Goal: Information Seeking & Learning: Learn about a topic

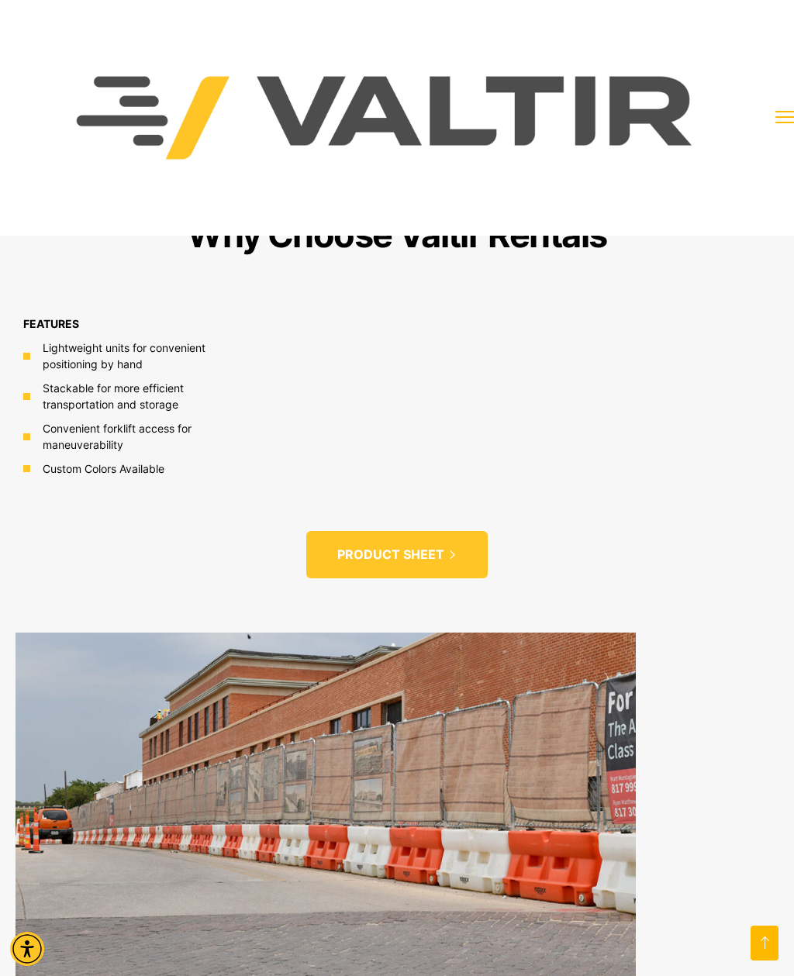
scroll to position [1275, 0]
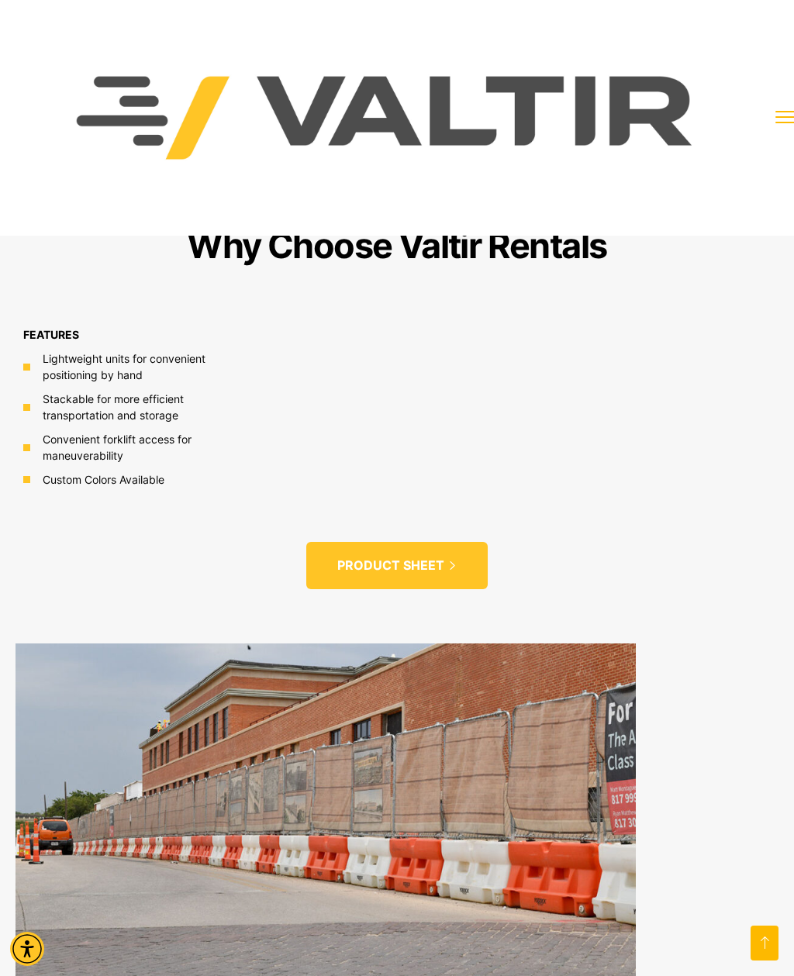
click at [454, 561] on icon at bounding box center [452, 565] width 9 height 9
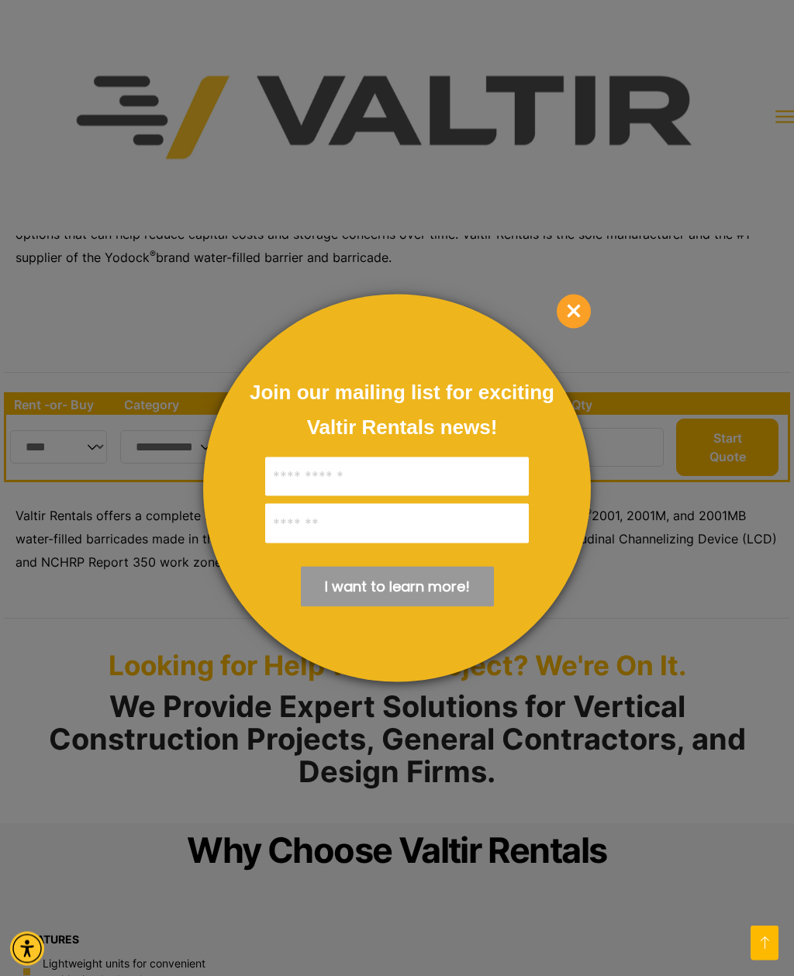
scroll to position [670, 0]
click at [571, 317] on span "×" at bounding box center [574, 312] width 34 height 34
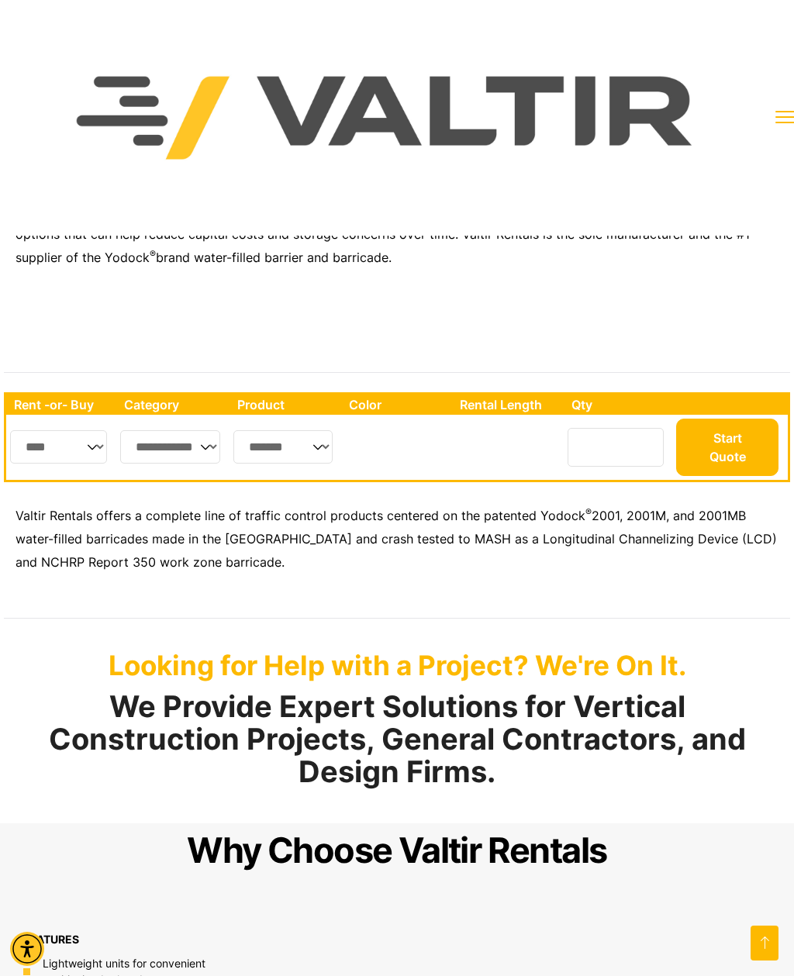
click at [785, 117] on span "menu toggle" at bounding box center [785, 117] width 0 height 0
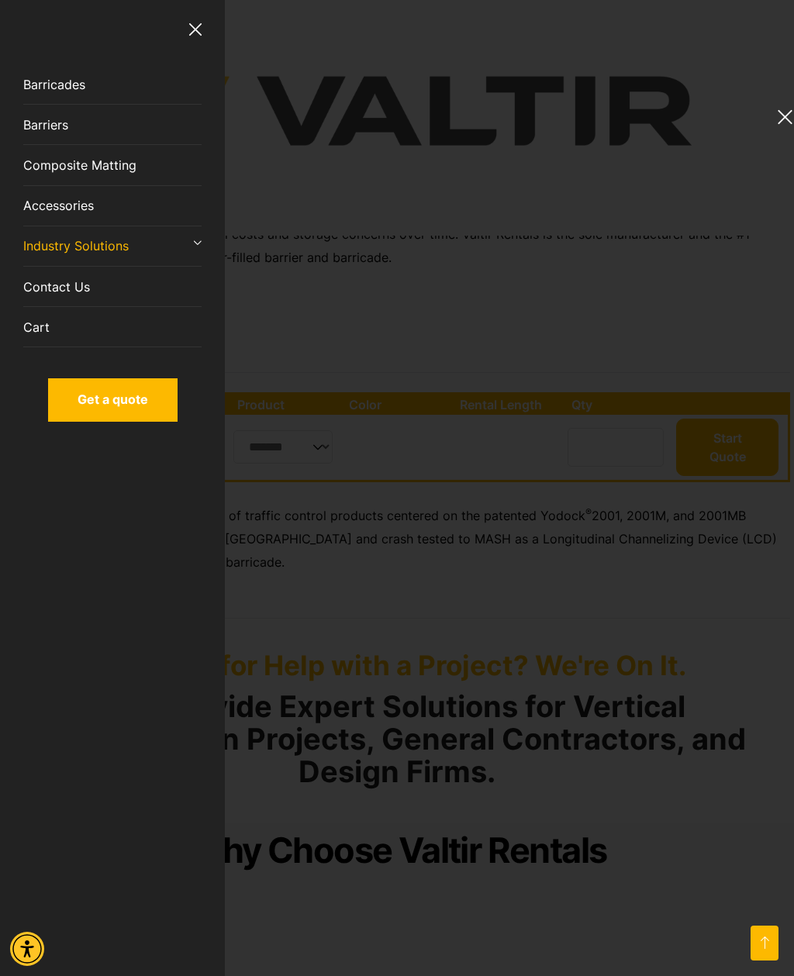
click at [69, 123] on link "Barriers" at bounding box center [112, 125] width 178 height 40
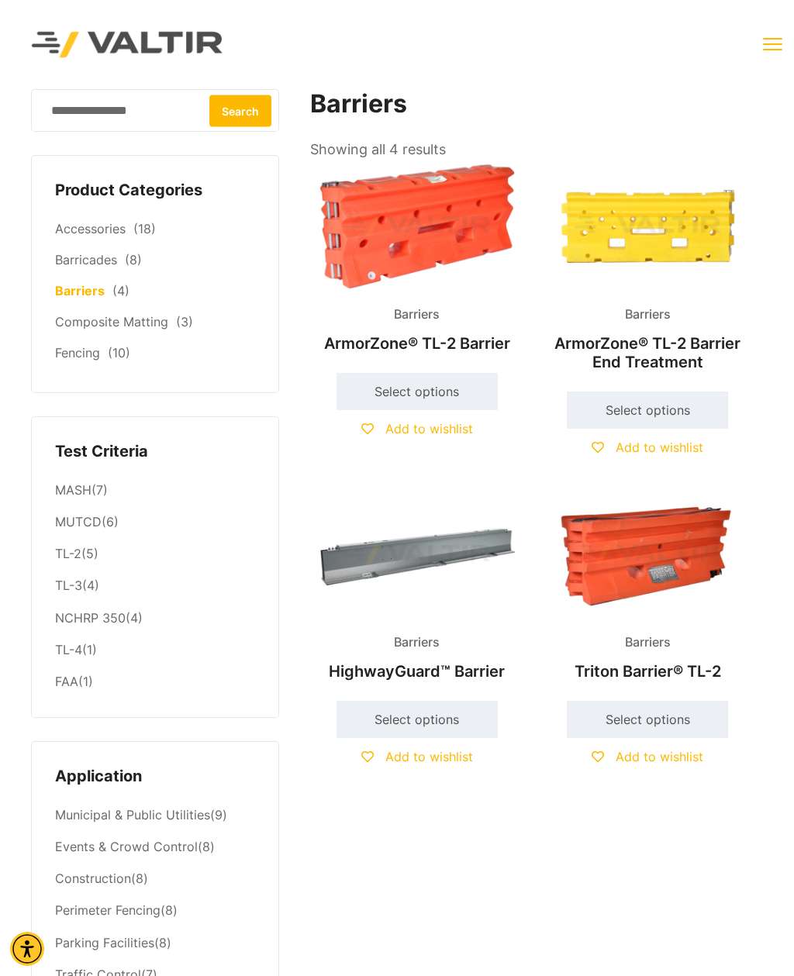
click at [771, 43] on button "menu toggle" at bounding box center [772, 43] width 19 height 19
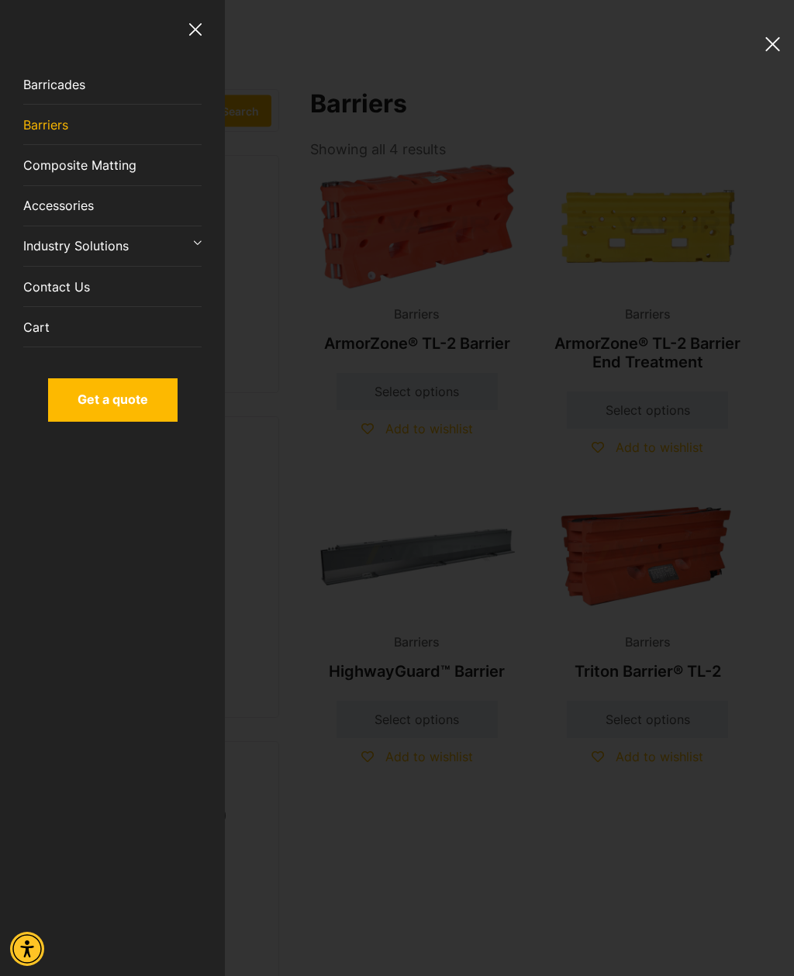
click at [57, 97] on link "Barricades" at bounding box center [112, 84] width 178 height 40
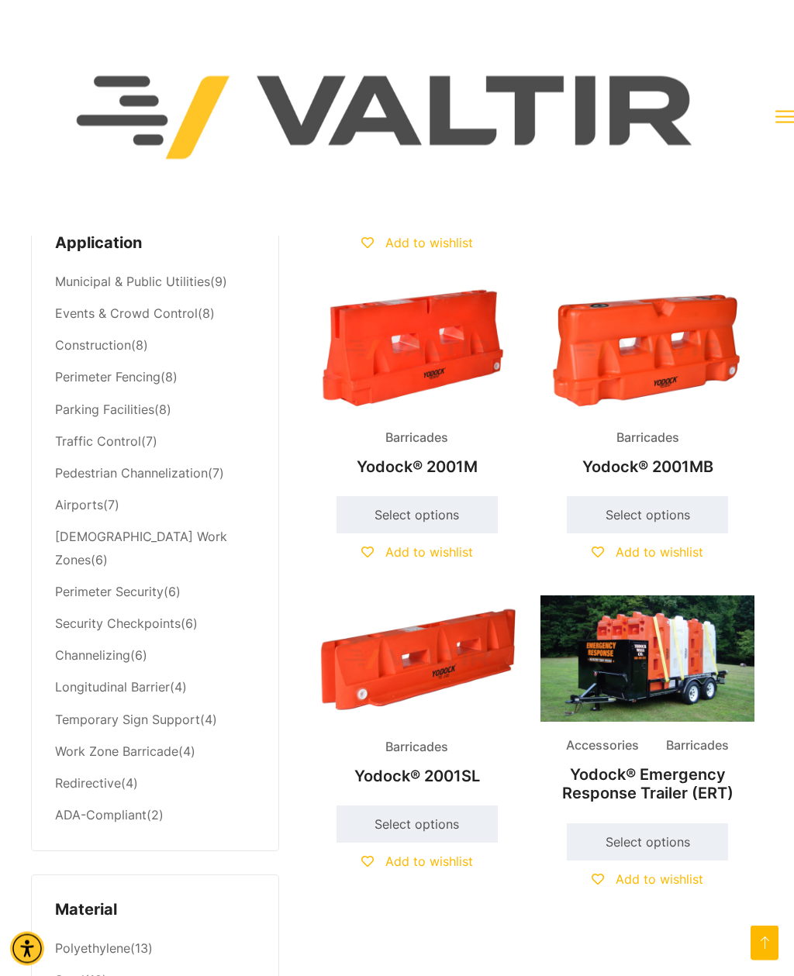
scroll to position [532, 0]
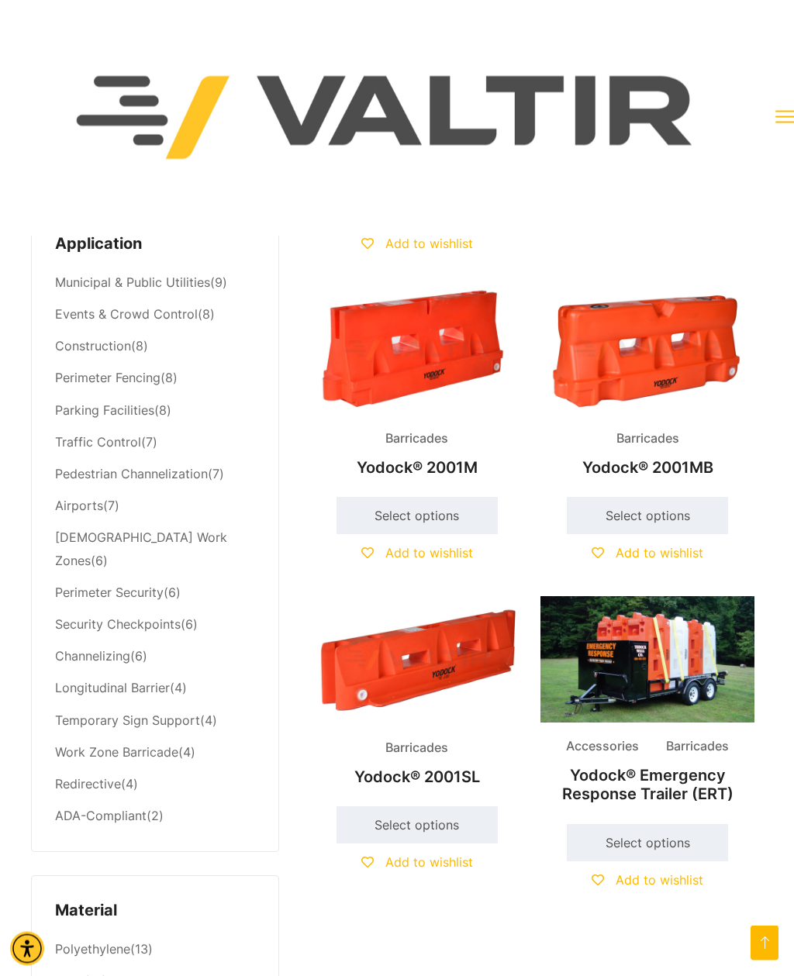
click at [665, 359] on img at bounding box center [647, 351] width 214 height 128
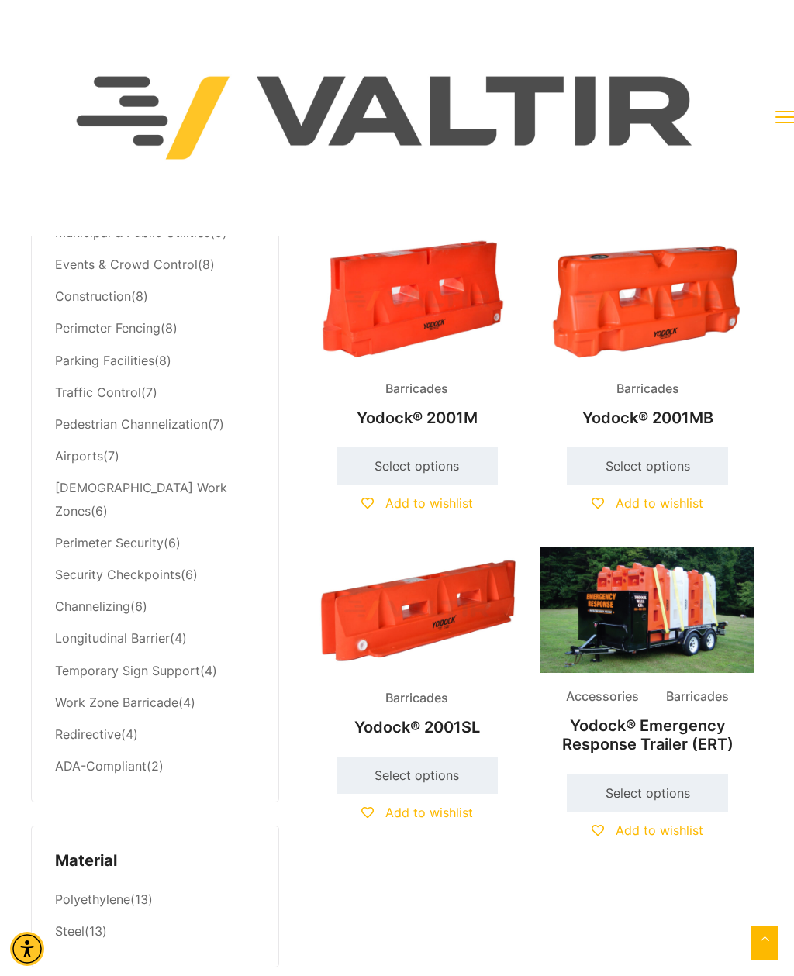
click at [491, 591] on img at bounding box center [417, 611] width 214 height 128
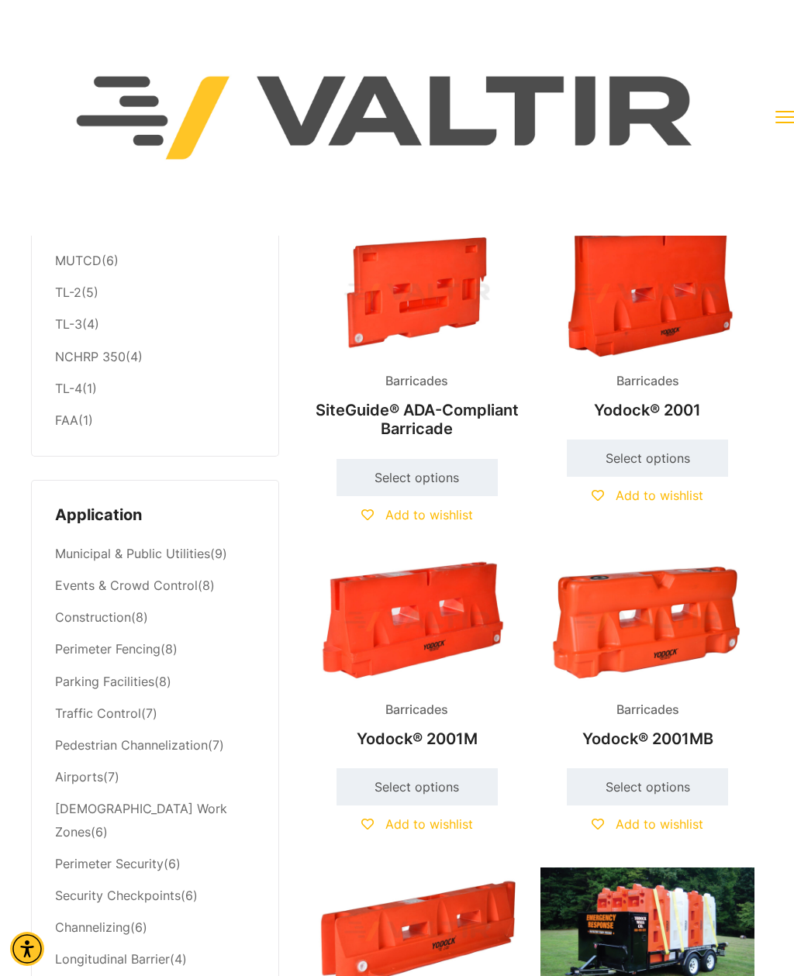
scroll to position [264, 0]
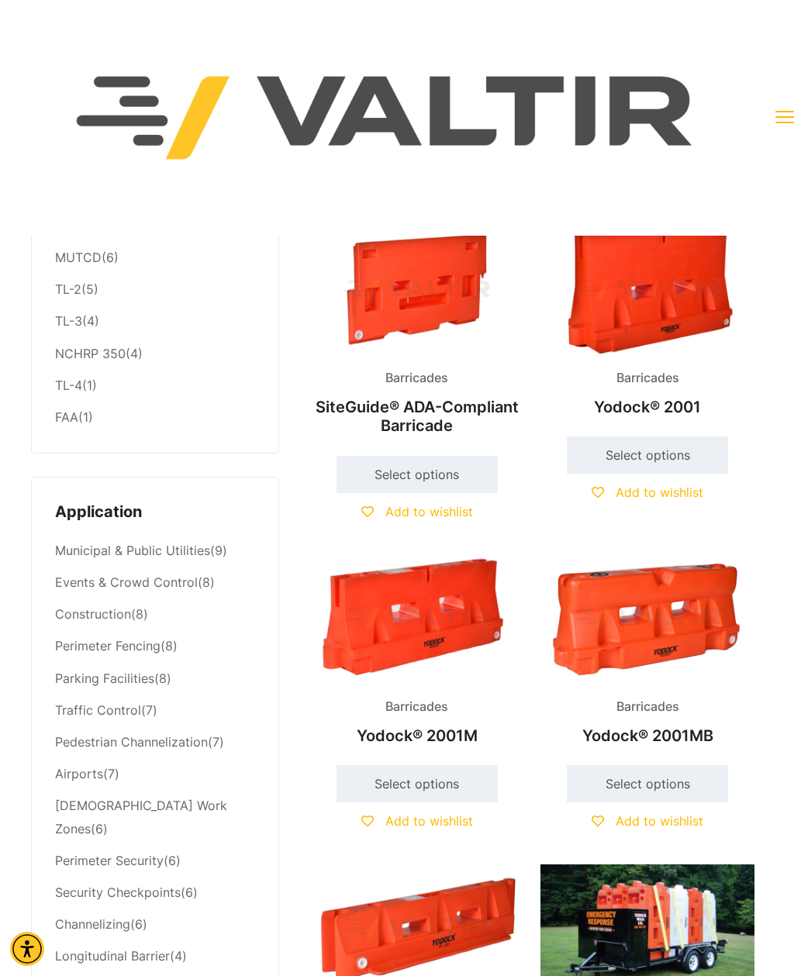
click at [456, 606] on img at bounding box center [417, 618] width 214 height 128
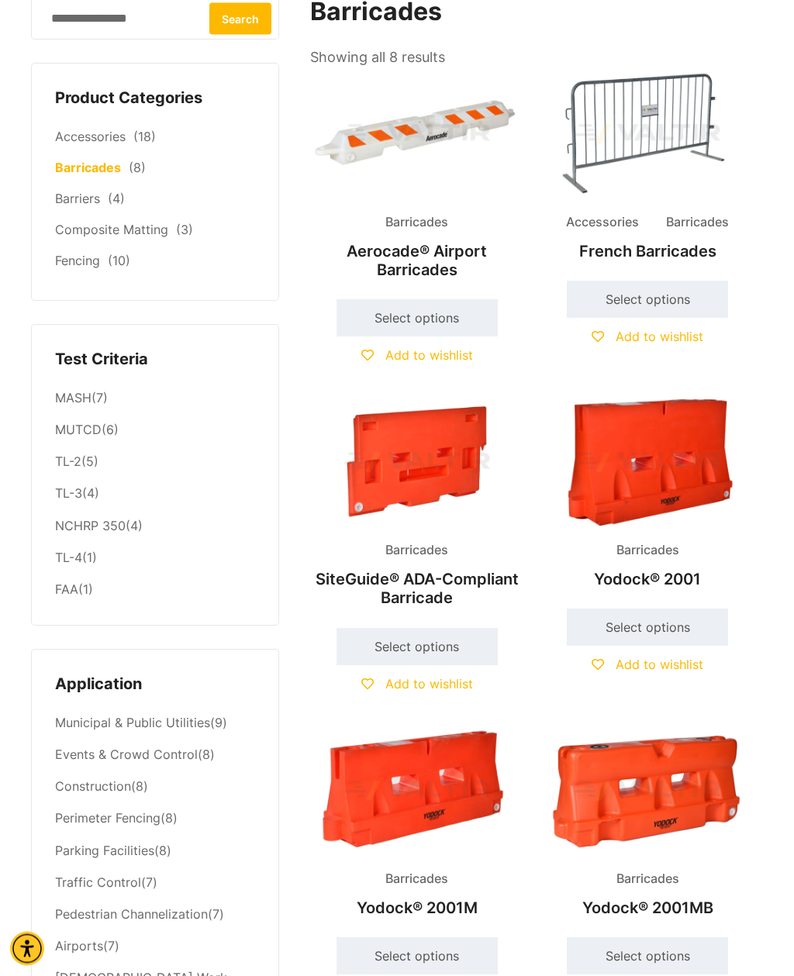
scroll to position [0, 0]
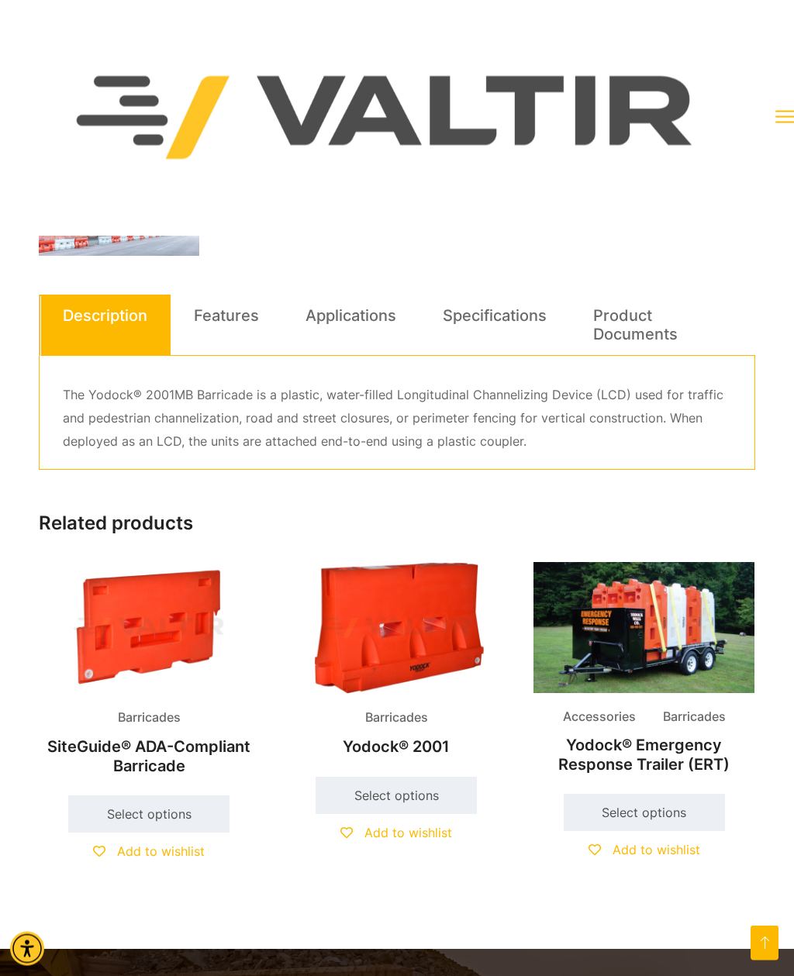
click at [520, 304] on link "Specifications" at bounding box center [495, 316] width 104 height 42
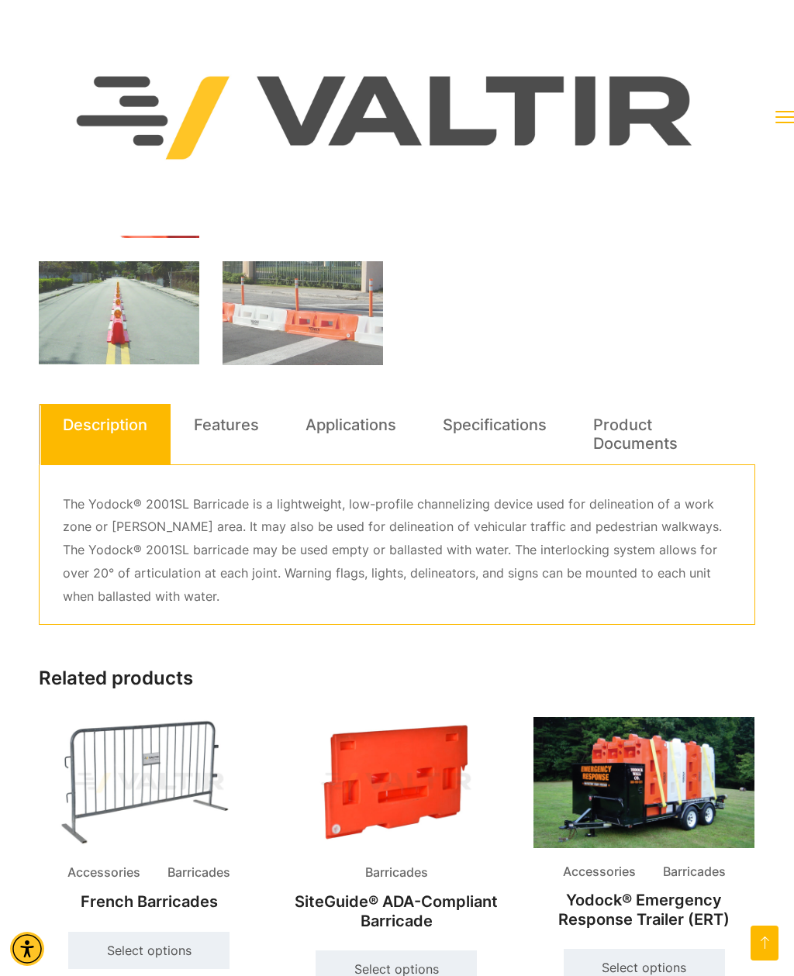
scroll to position [528, 0]
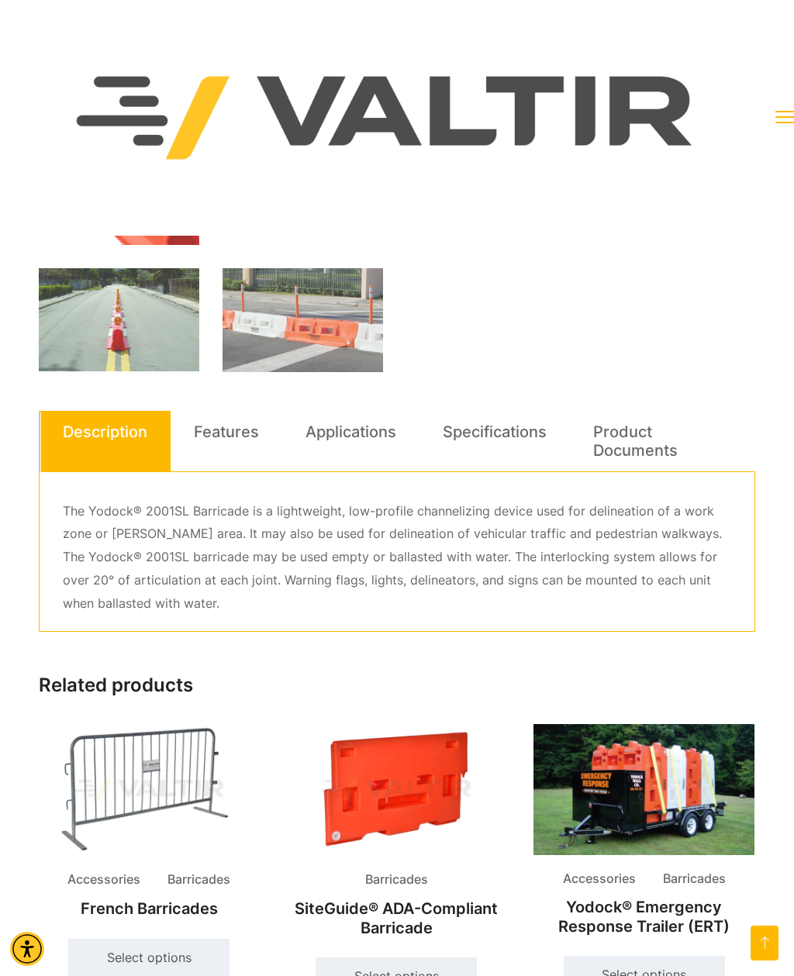
click at [531, 447] on link "Specifications" at bounding box center [495, 432] width 104 height 42
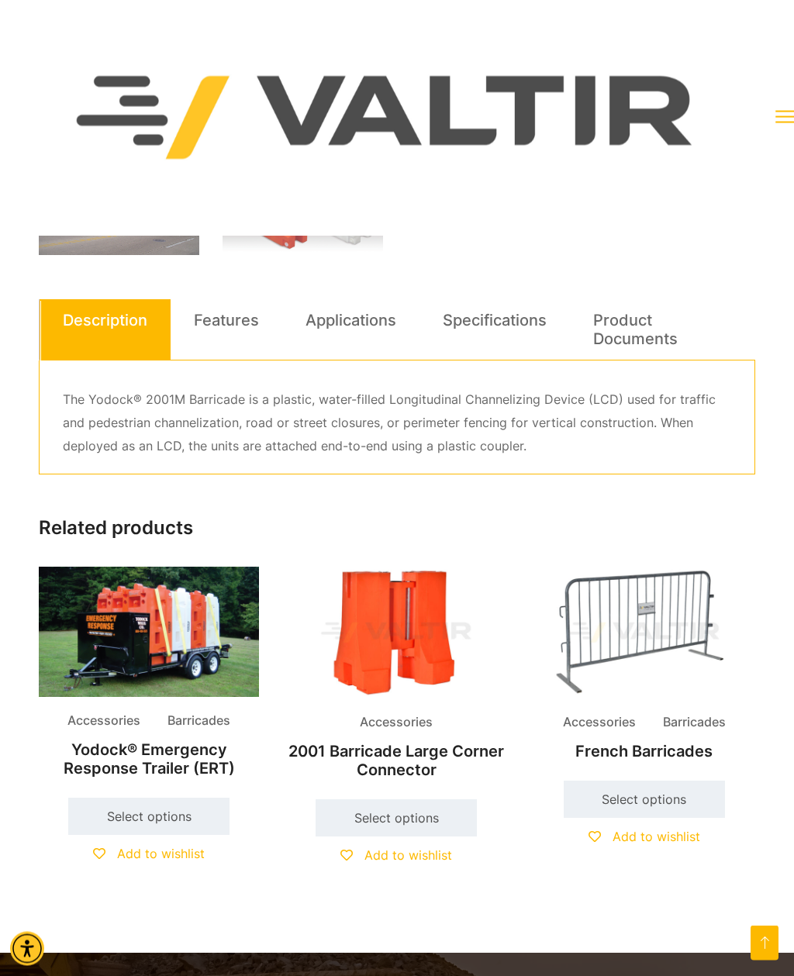
click at [527, 329] on link "Specifications" at bounding box center [495, 321] width 104 height 42
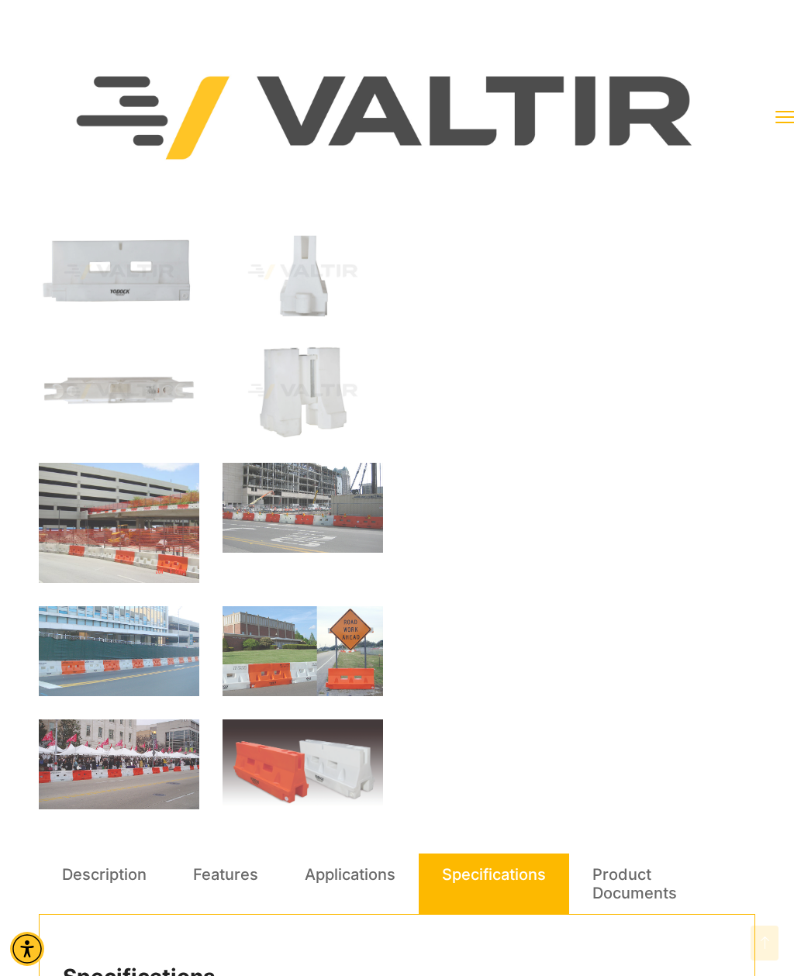
scroll to position [224, 0]
